Goal: Find specific page/section: Find specific page/section

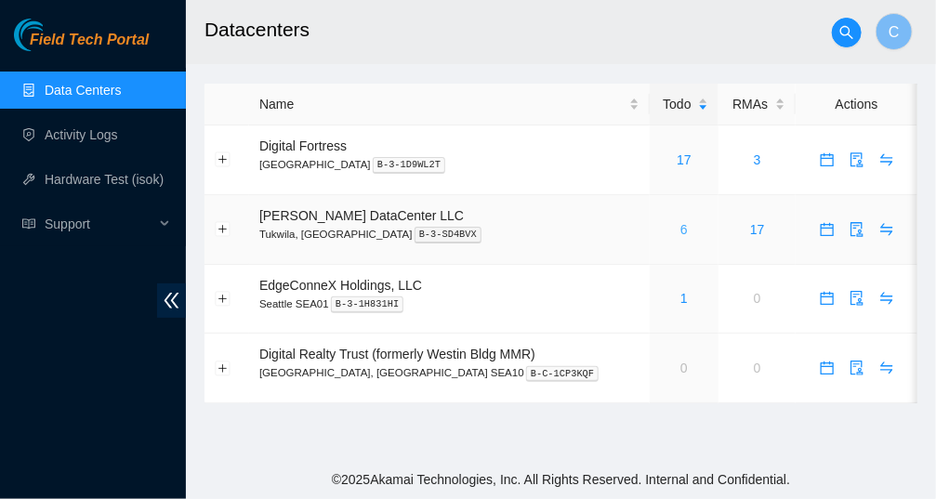
click at [680, 226] on link "6" at bounding box center [683, 229] width 7 height 15
